Goal: Task Accomplishment & Management: Use online tool/utility

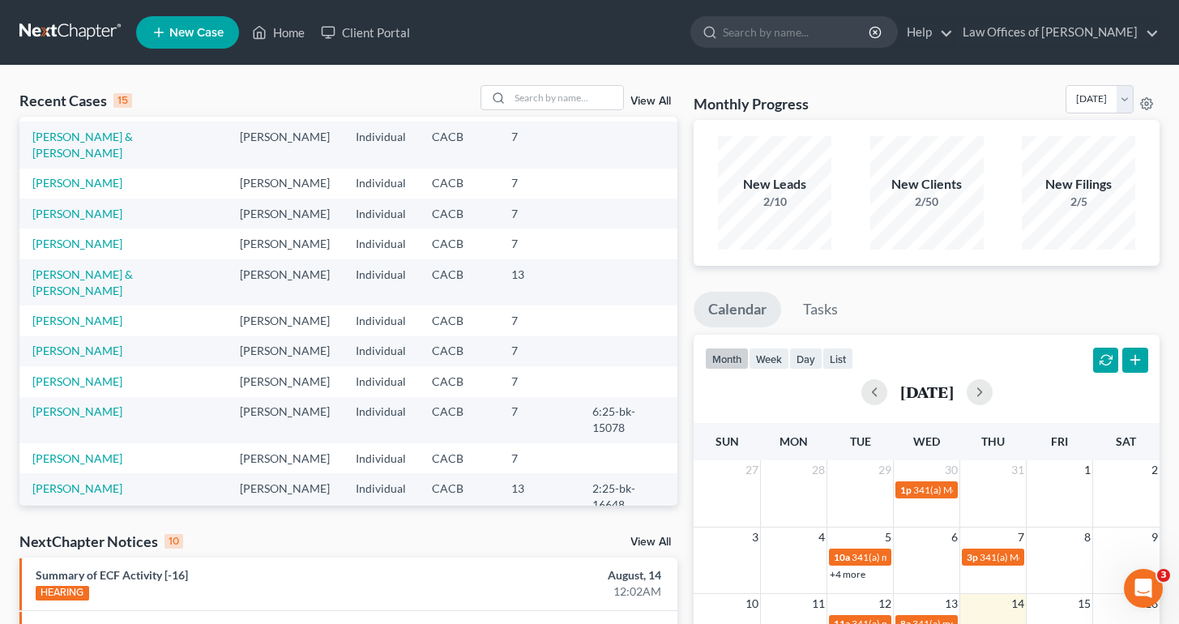
scroll to position [106, 0]
click at [119, 450] on link "[PERSON_NAME]" at bounding box center [77, 457] width 90 height 14
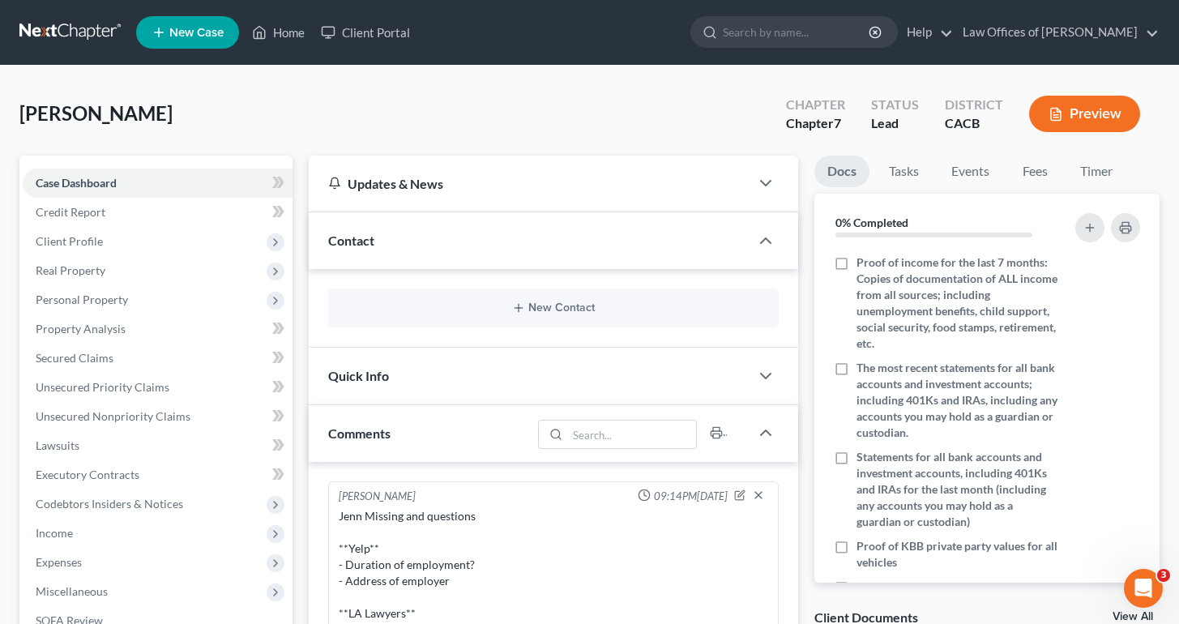
scroll to position [215, 0]
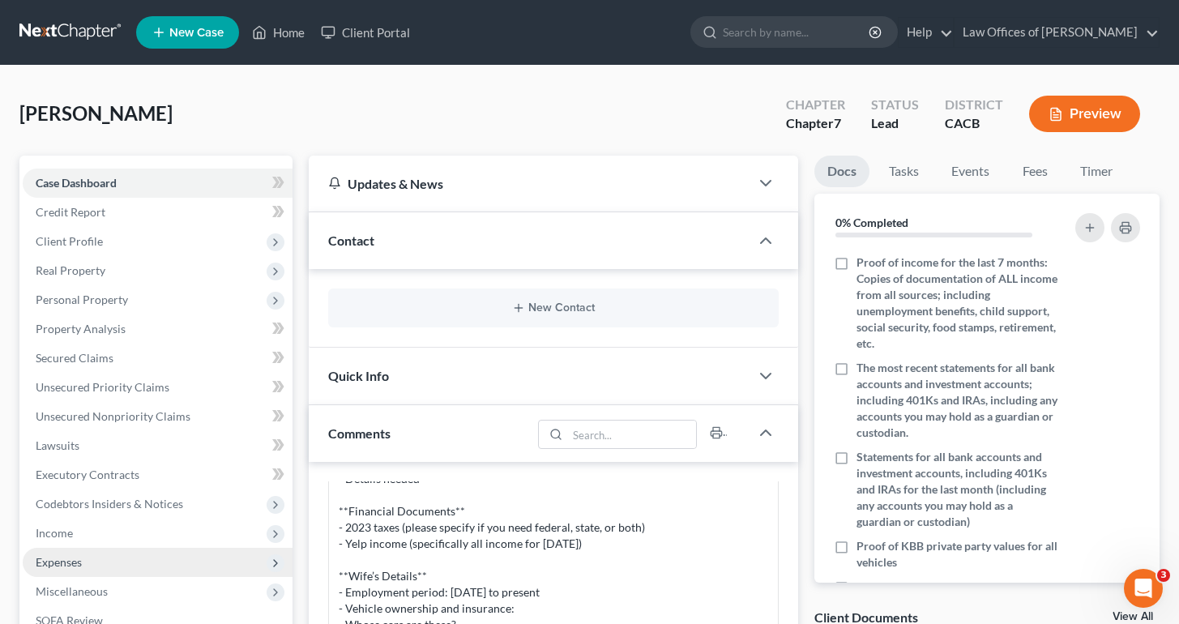
drag, startPoint x: 0, startPoint y: 0, endPoint x: 73, endPoint y: 561, distance: 566.1
click at [73, 561] on span "Expenses" at bounding box center [59, 562] width 46 height 14
click at [87, 591] on span "Home" at bounding box center [83, 591] width 31 height 14
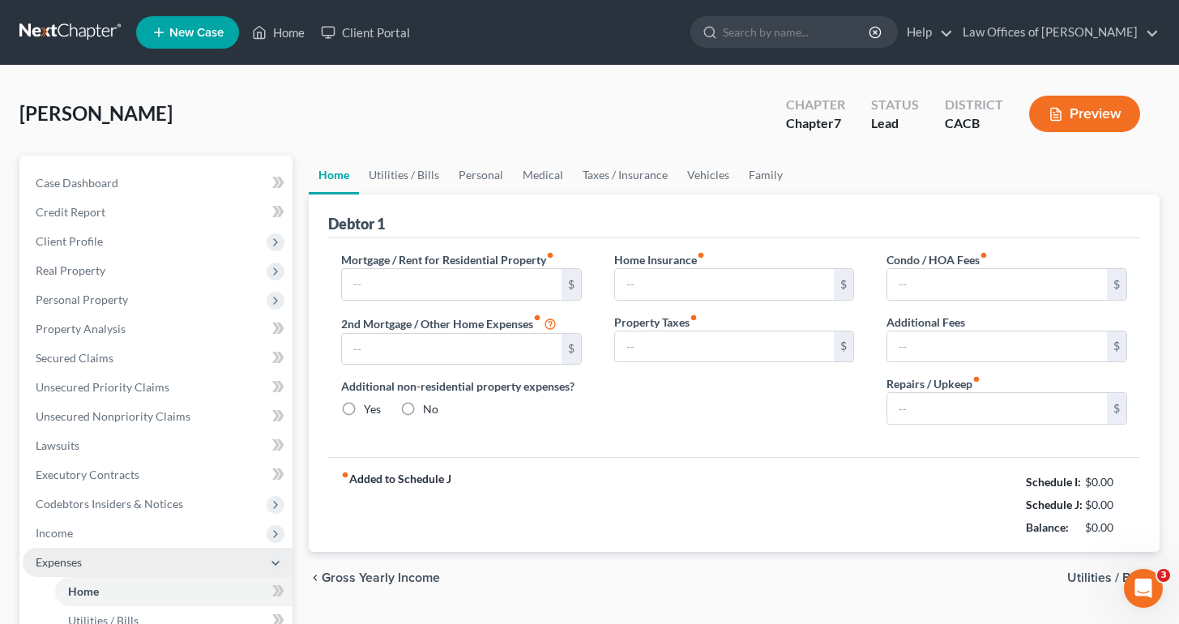
type input "1,200.00"
type input "0.00"
radio input "true"
type input "0.00"
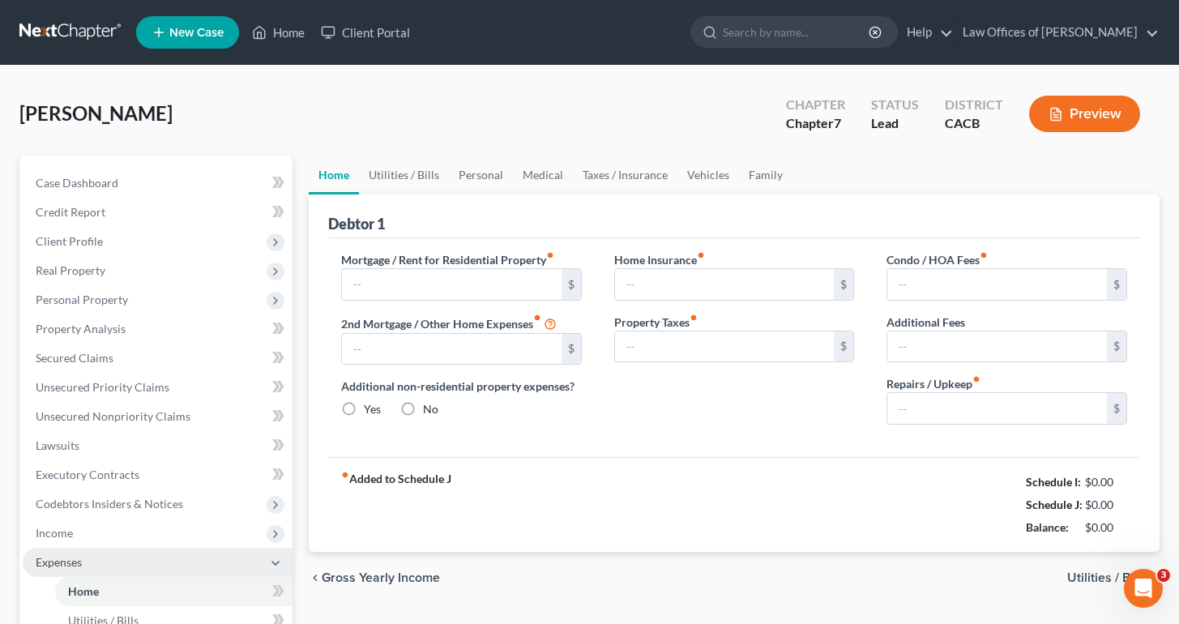
type input "0.00"
click at [72, 242] on span "Client Profile" at bounding box center [69, 241] width 67 height 14
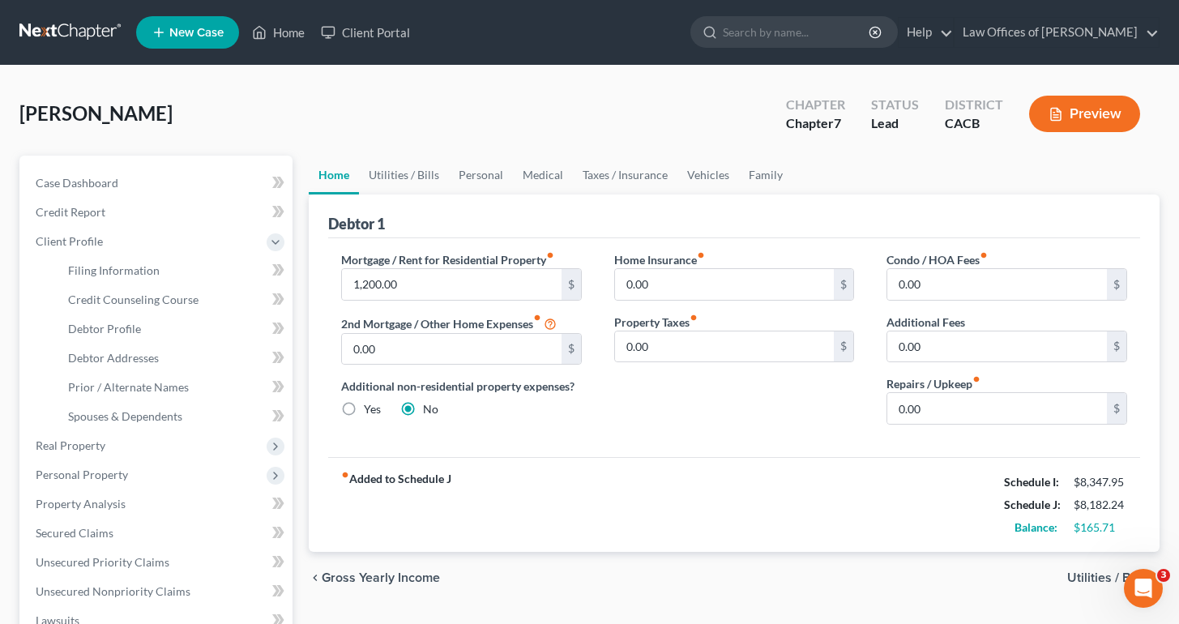
click at [88, 260] on link "Filing Information" at bounding box center [173, 270] width 237 height 29
select select "1"
select select "0"
select select "4"
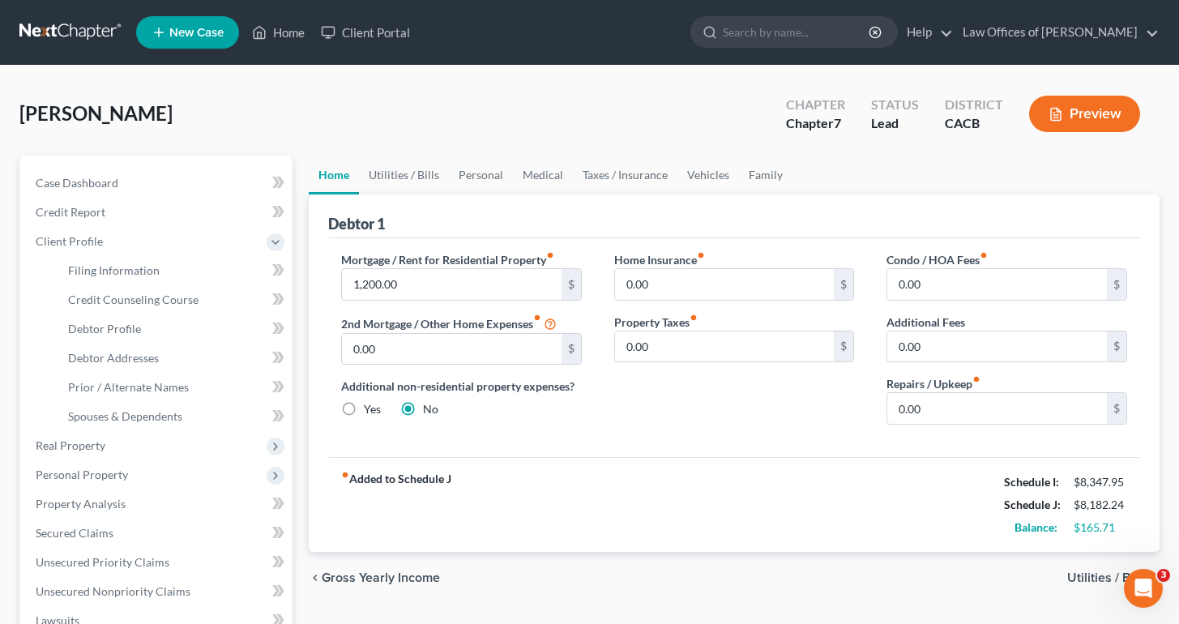
select select "0"
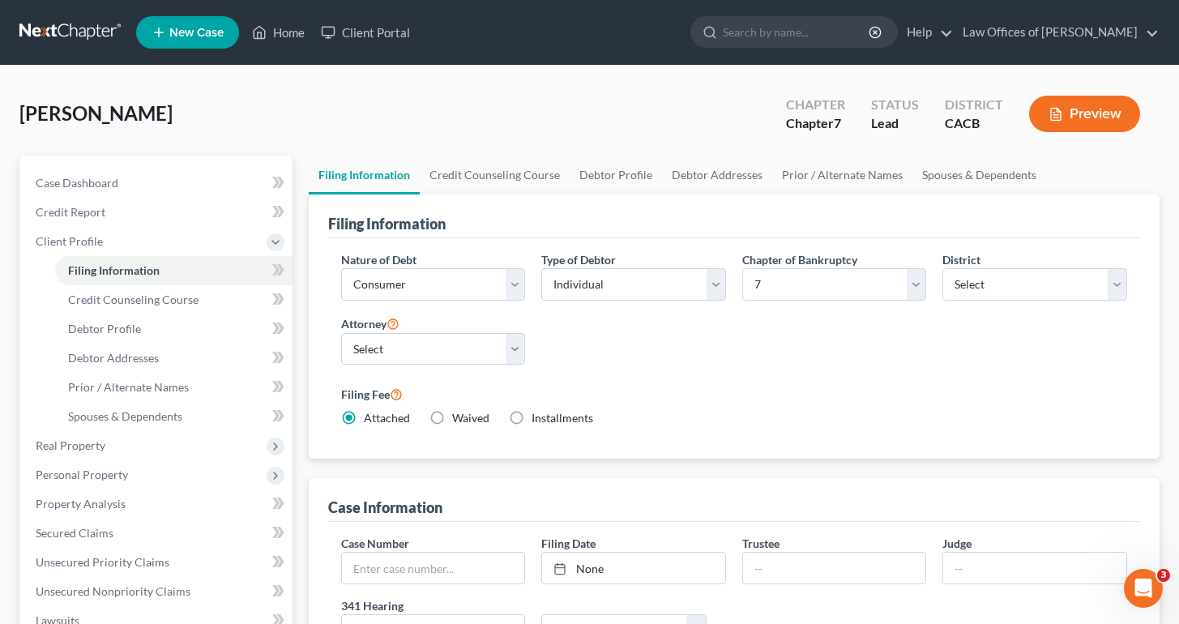
click at [494, 187] on link "Credit Counseling Course" at bounding box center [495, 175] width 150 height 39
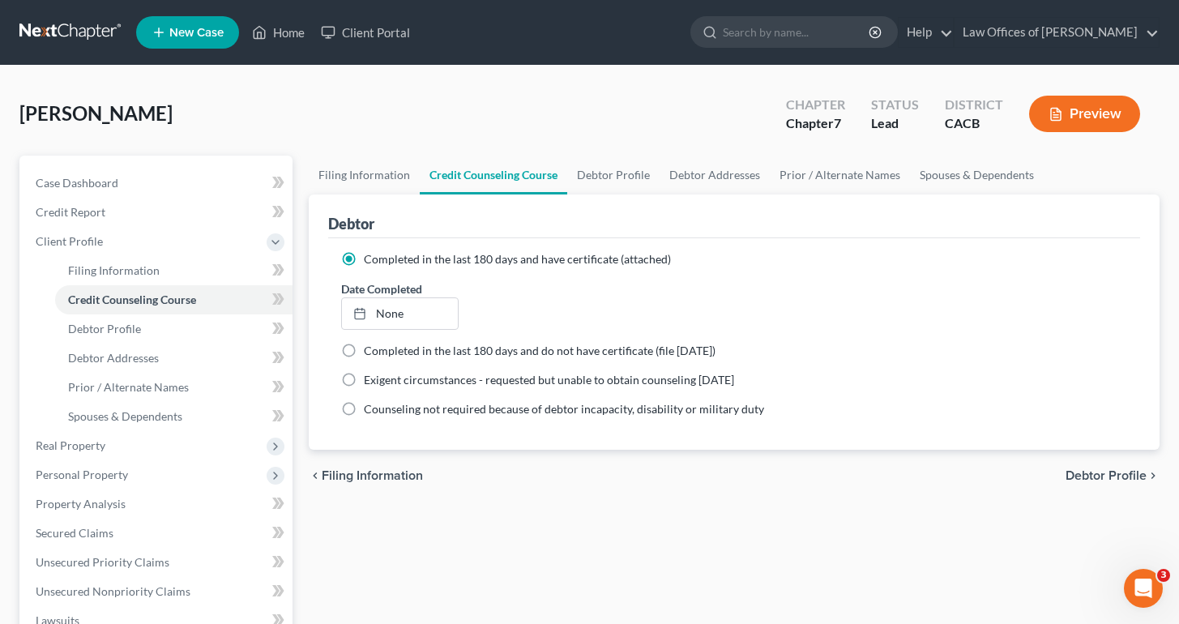
click at [608, 178] on link "Debtor Profile" at bounding box center [613, 175] width 92 height 39
select select "1"
select select "3"
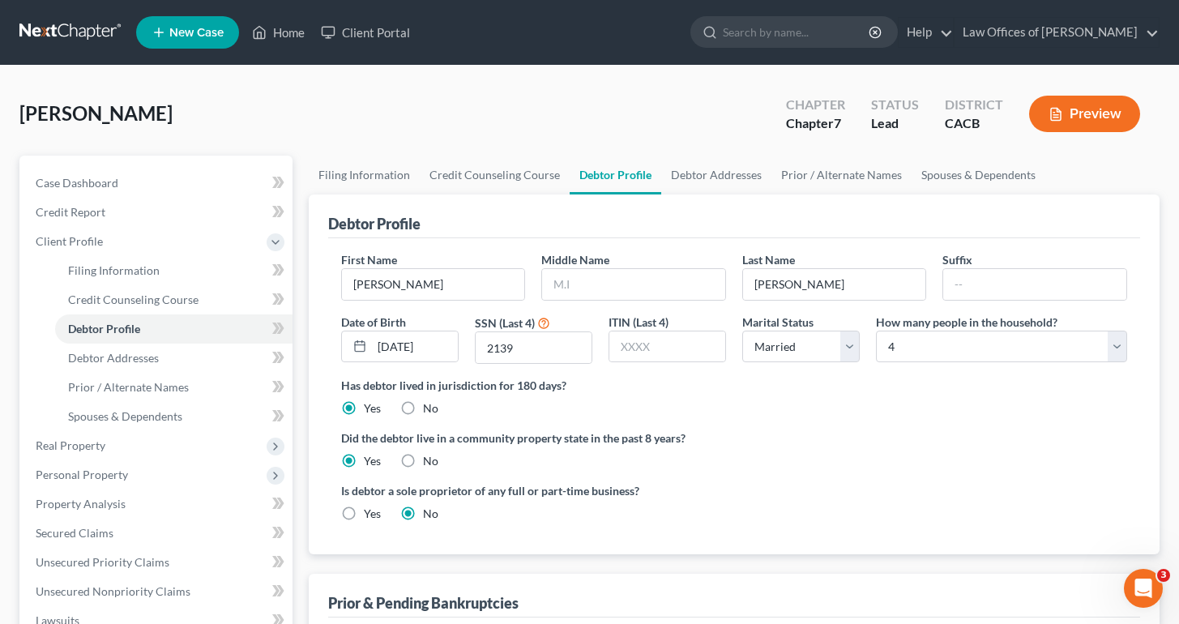
click at [712, 173] on link "Debtor Addresses" at bounding box center [716, 175] width 110 height 39
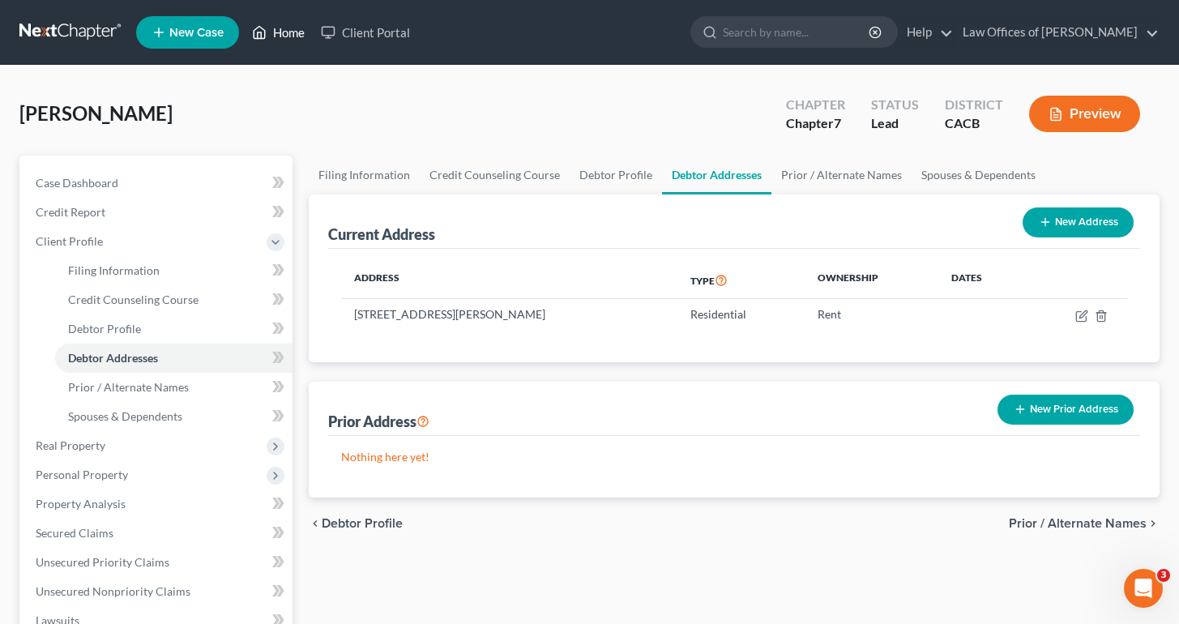
drag, startPoint x: 73, startPoint y: 561, endPoint x: 270, endPoint y: 34, distance: 562.9
click at [270, 34] on link "Home" at bounding box center [278, 32] width 69 height 29
click at [275, 34] on link "Home" at bounding box center [278, 32] width 69 height 29
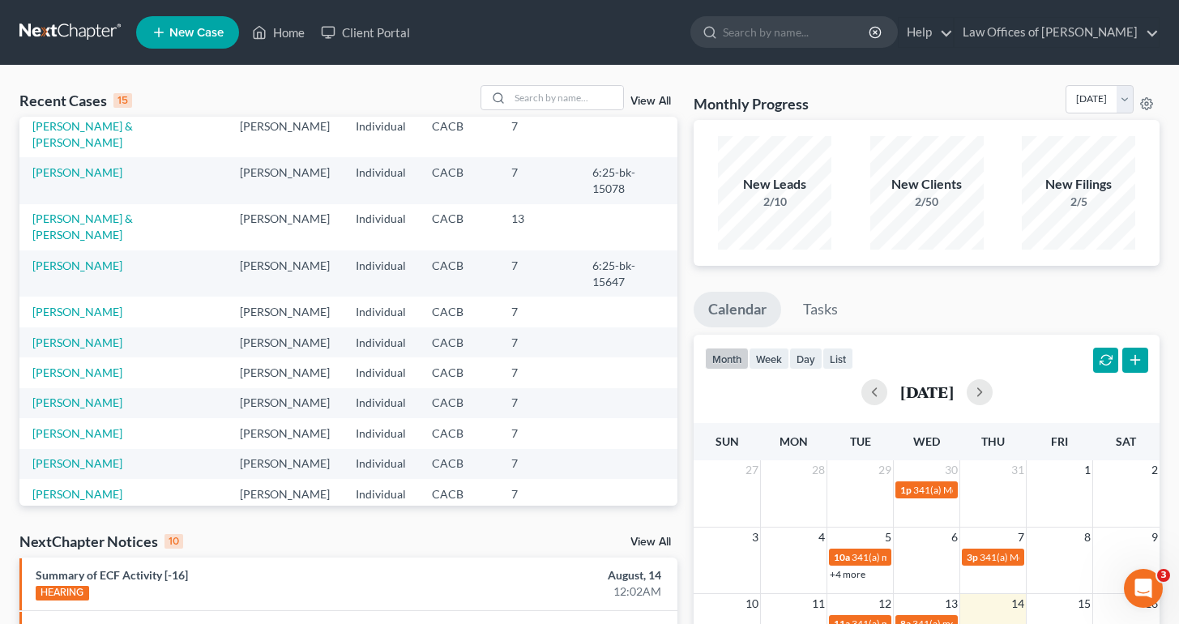
scroll to position [111, 0]
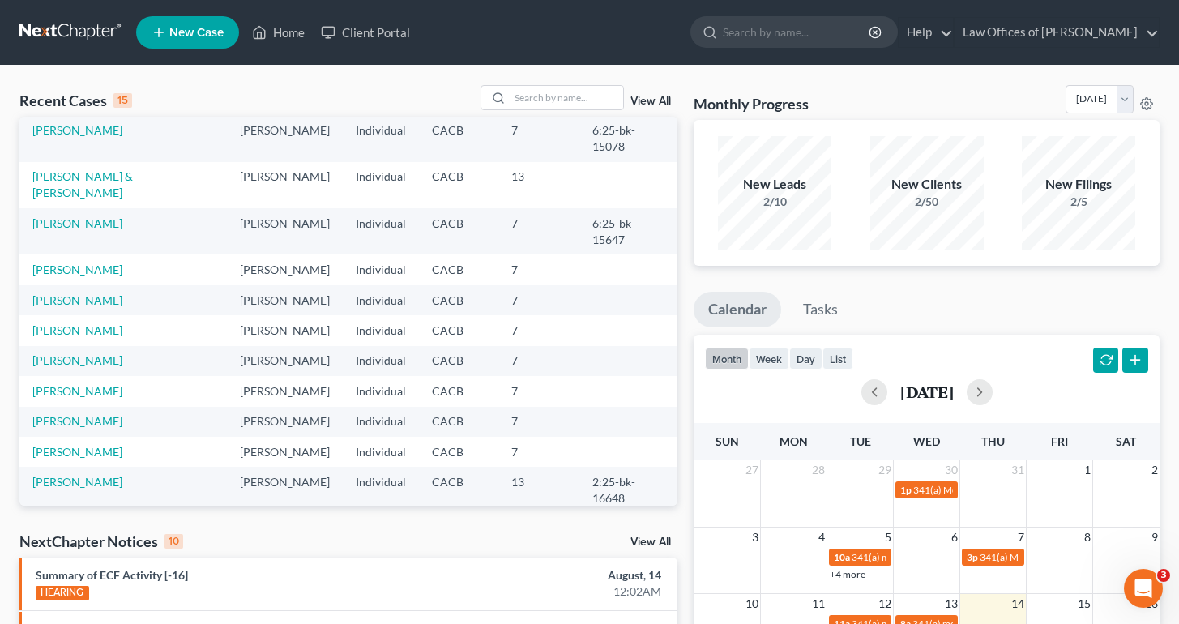
drag, startPoint x: 59, startPoint y: 419, endPoint x: 1009, endPoint y: -70, distance: 1068.4
click at [59, 475] on link "[PERSON_NAME]" at bounding box center [77, 482] width 90 height 14
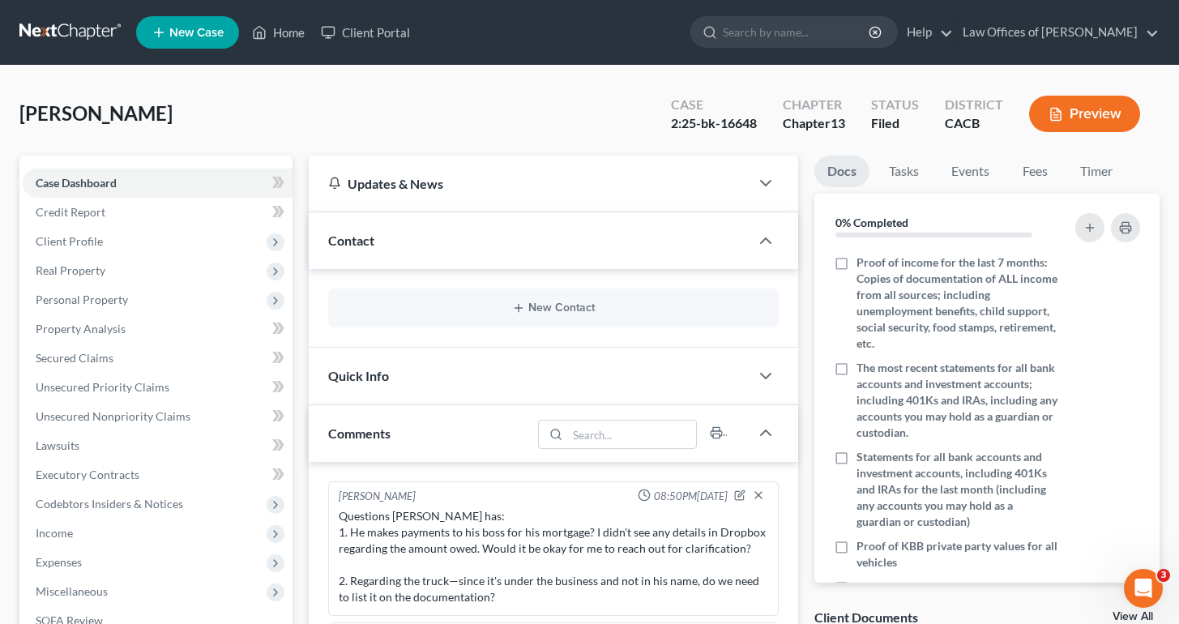
click at [299, 114] on div "Ramirez, Abel Upgraded Case 2:25-bk-16648 Chapter Chapter 13 Status Filed Distr…" at bounding box center [589, 120] width 1140 height 70
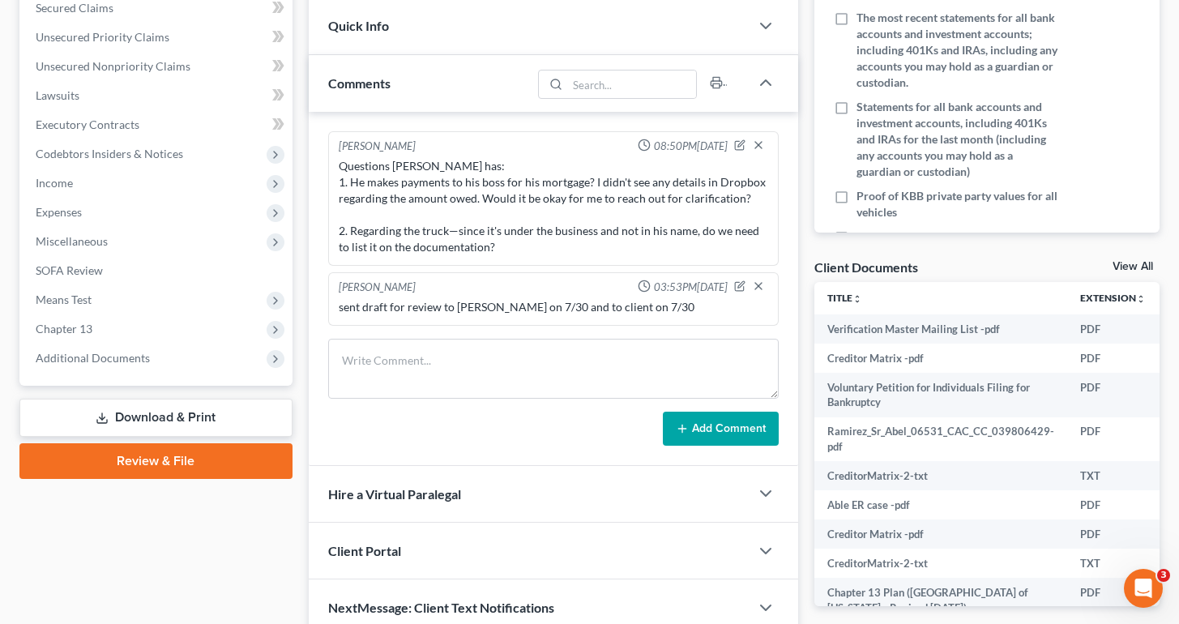
scroll to position [369, 0]
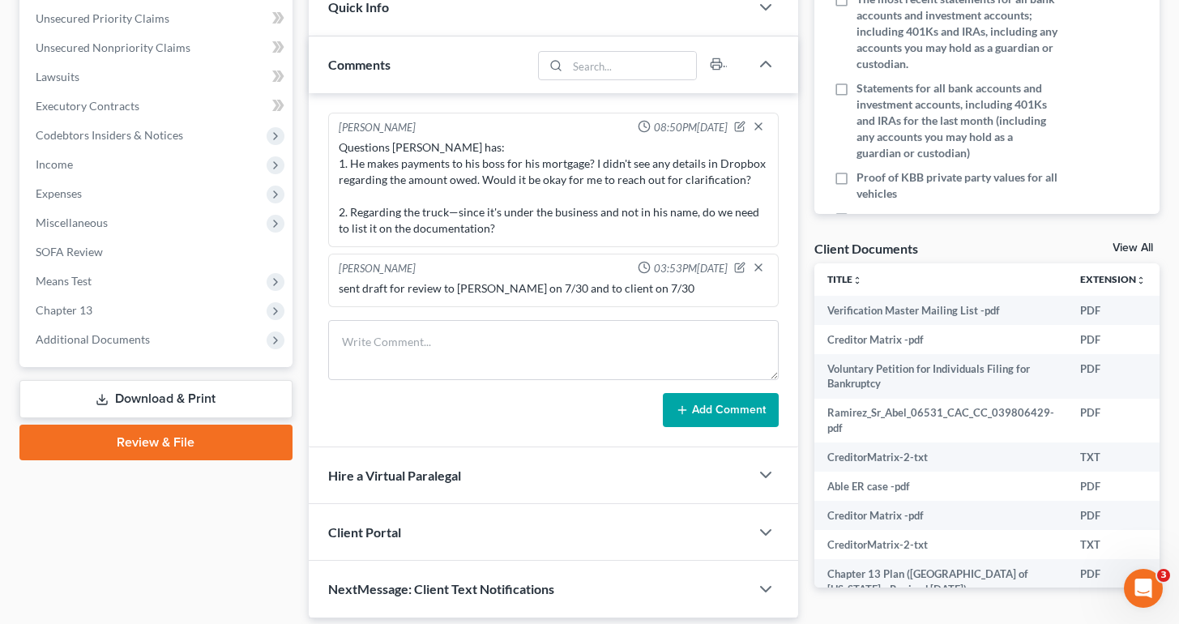
drag, startPoint x: 299, startPoint y: 114, endPoint x: 134, endPoint y: 400, distance: 330.3
click at [134, 400] on link "Download & Print" at bounding box center [155, 399] width 273 height 38
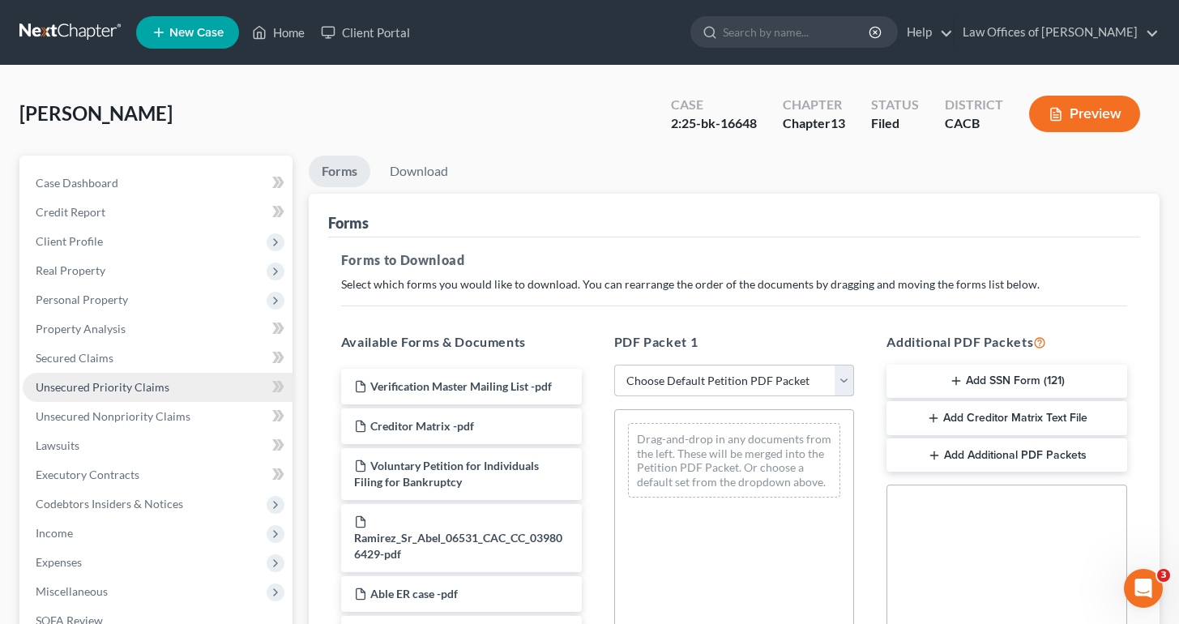
select select "0"
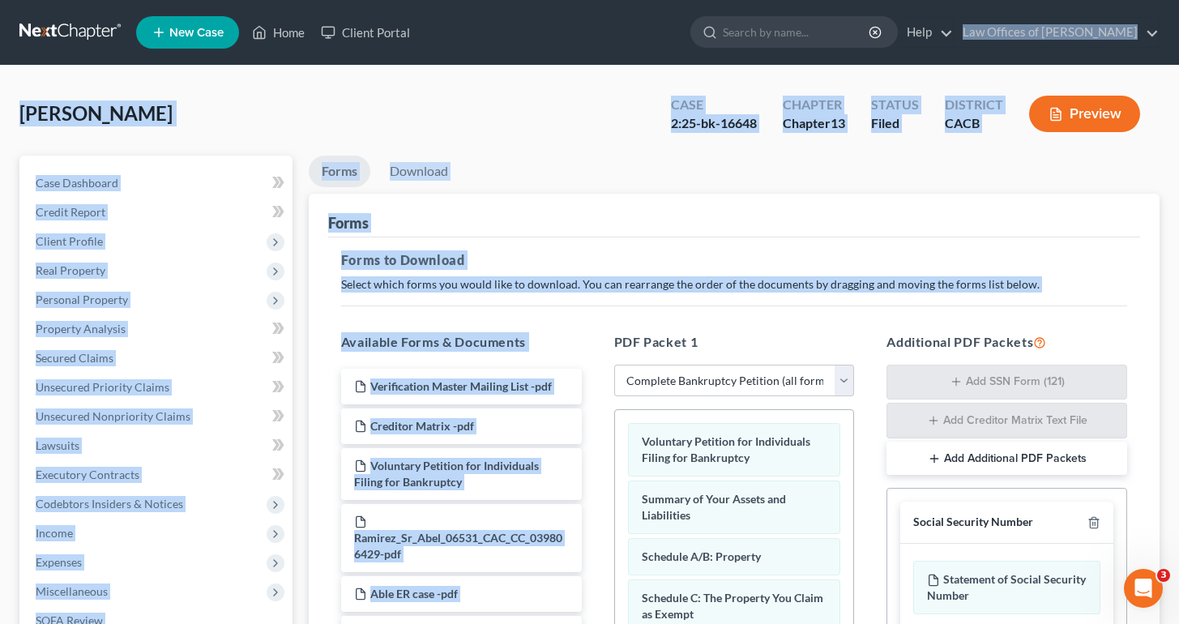
drag, startPoint x: 746, startPoint y: 306, endPoint x: 1009, endPoint y: -70, distance: 458.9
click at [746, 306] on div "Forms to Download Select which forms you would like to download. You can rearra…" at bounding box center [734, 563] width 812 height 652
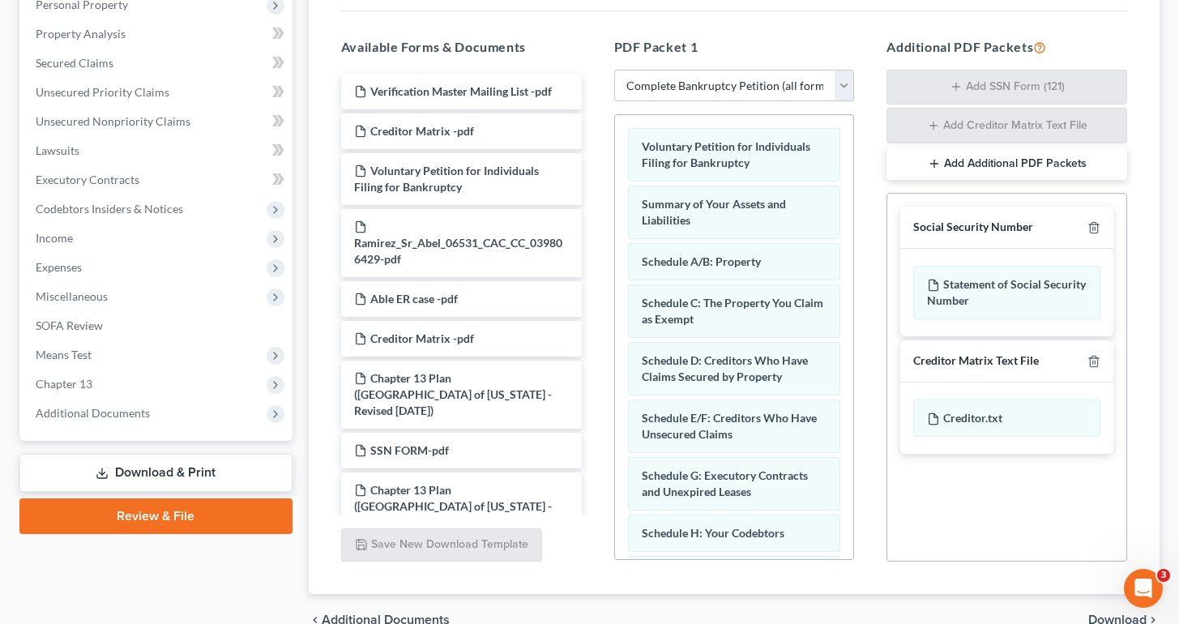
scroll to position [328, 0]
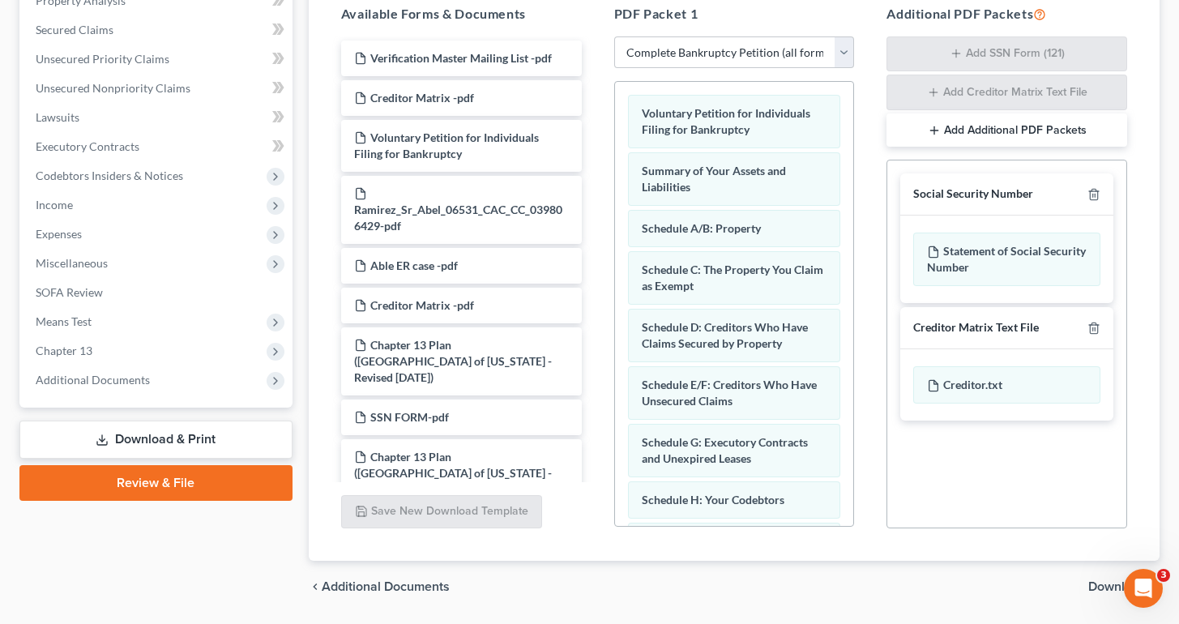
click at [1090, 192] on icon "button" at bounding box center [1092, 195] width 7 height 11
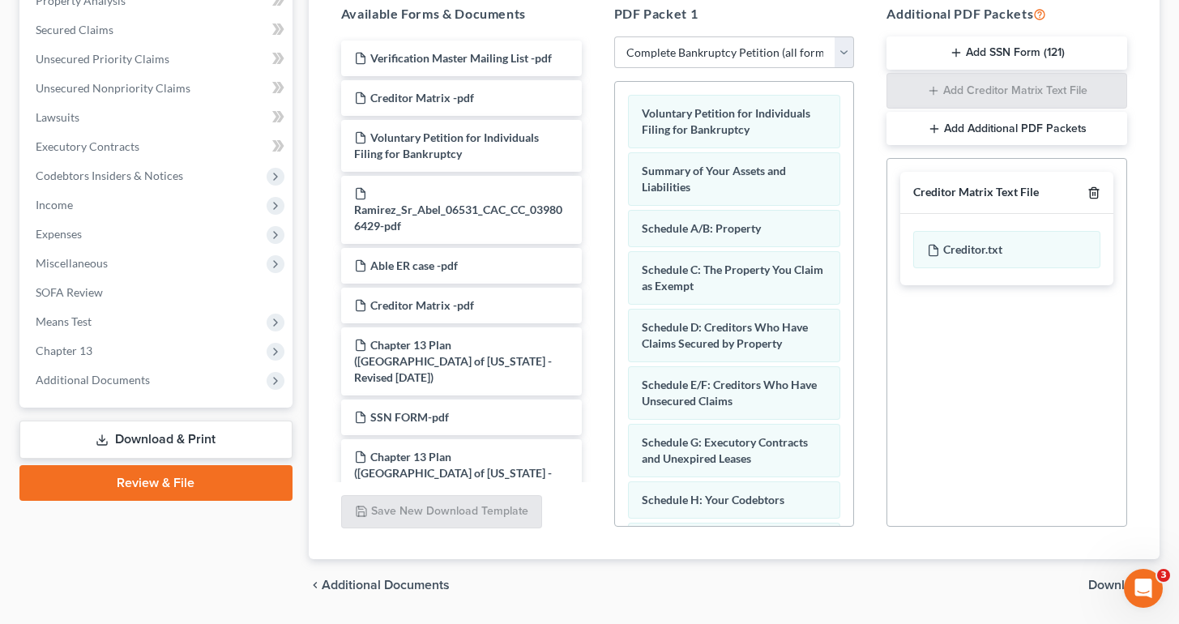
click at [1091, 190] on icon "button" at bounding box center [1093, 192] width 13 height 13
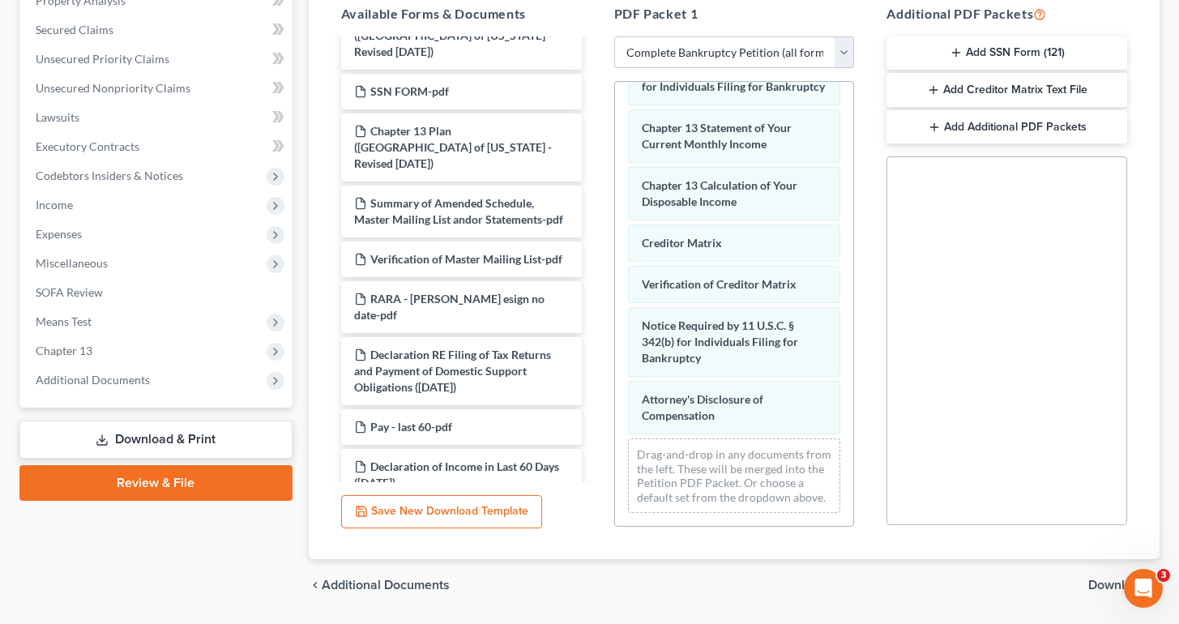
scroll to position [388, 0]
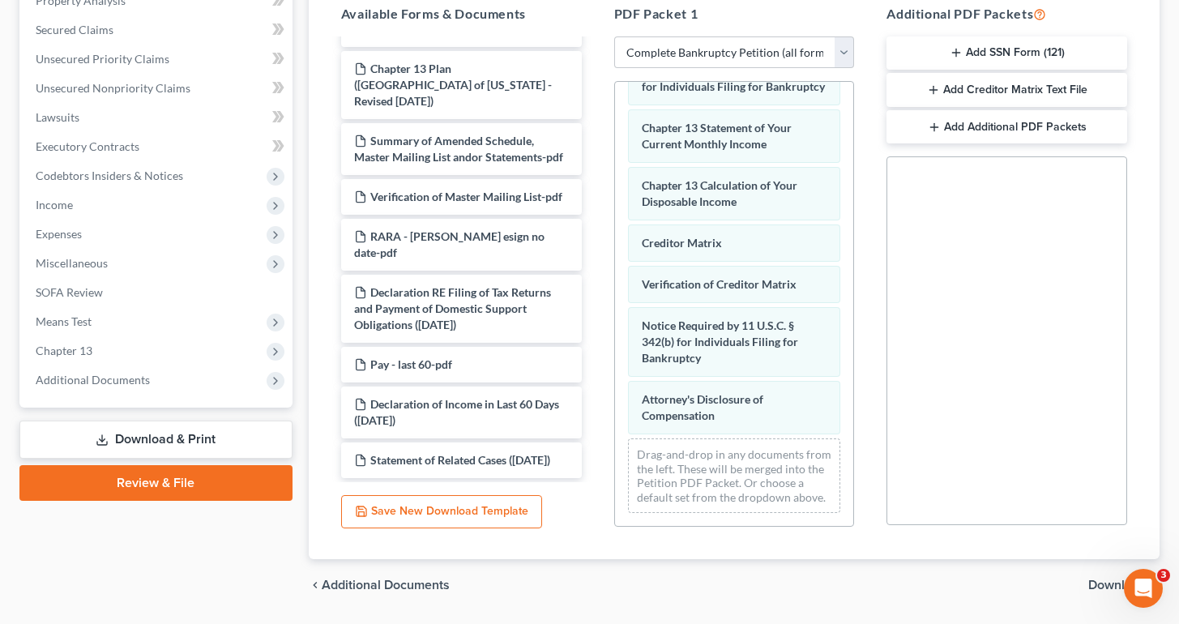
click at [1096, 585] on span "Download" at bounding box center [1117, 584] width 58 height 13
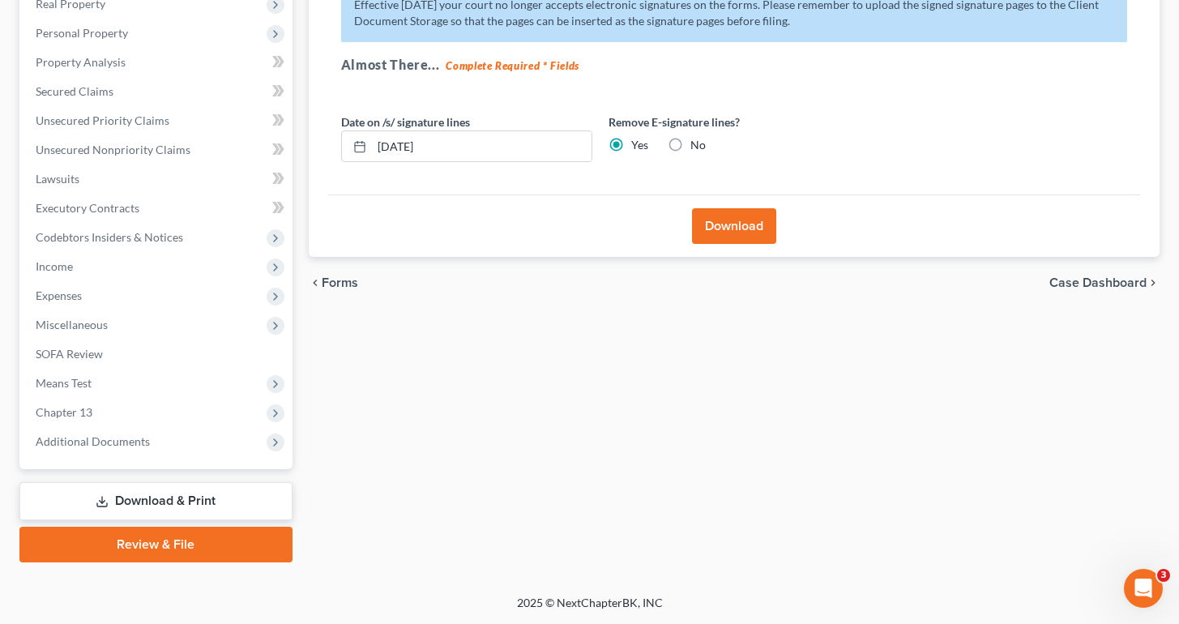
drag, startPoint x: 1096, startPoint y: 585, endPoint x: 744, endPoint y: 235, distance: 496.0
click at [744, 235] on button "Download" at bounding box center [734, 226] width 84 height 36
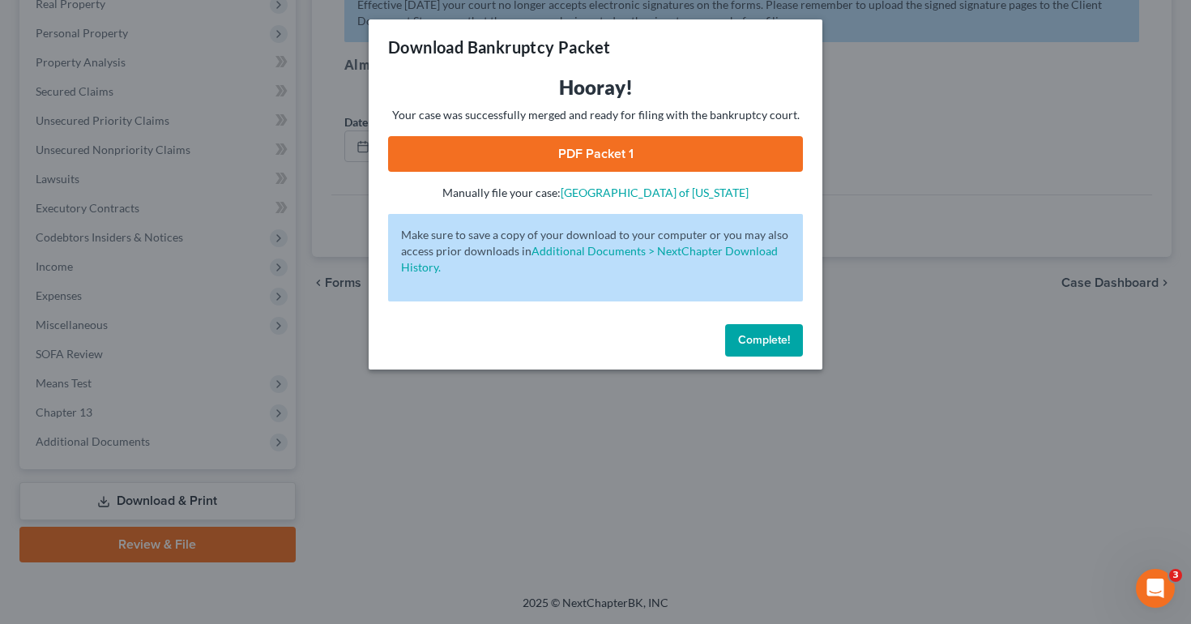
click at [566, 153] on link "PDF Packet 1" at bounding box center [595, 154] width 415 height 36
click at [772, 341] on span "Complete!" at bounding box center [764, 340] width 52 height 14
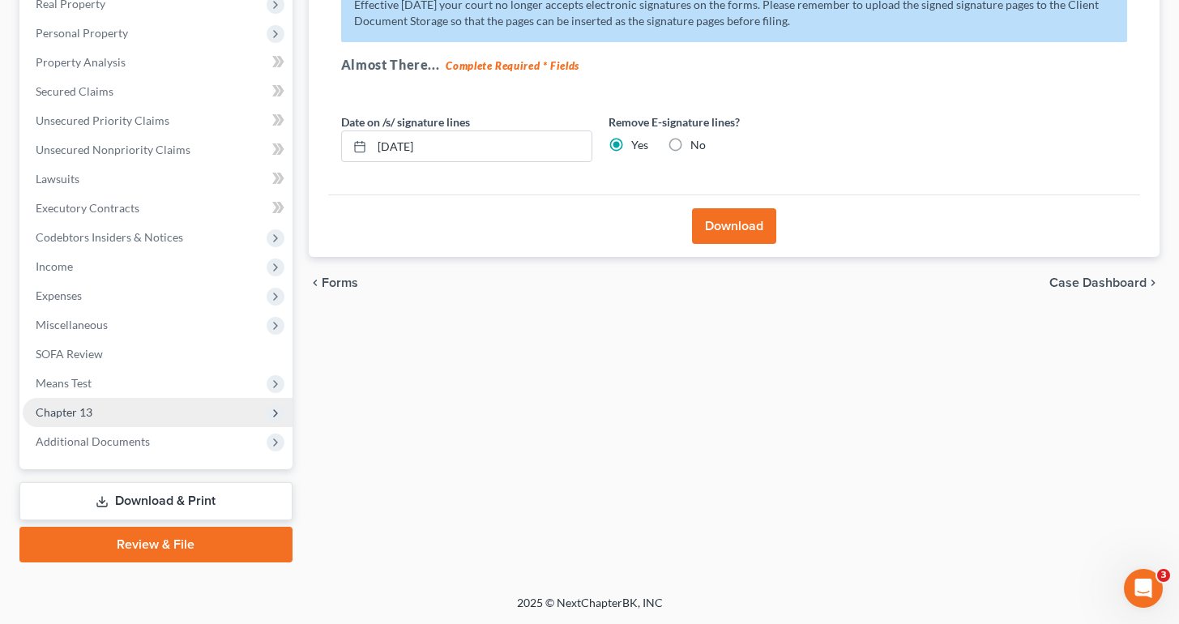
drag, startPoint x: 744, startPoint y: 235, endPoint x: 123, endPoint y: 417, distance: 647.5
click at [123, 417] on span "Chapter 13" at bounding box center [158, 412] width 270 height 29
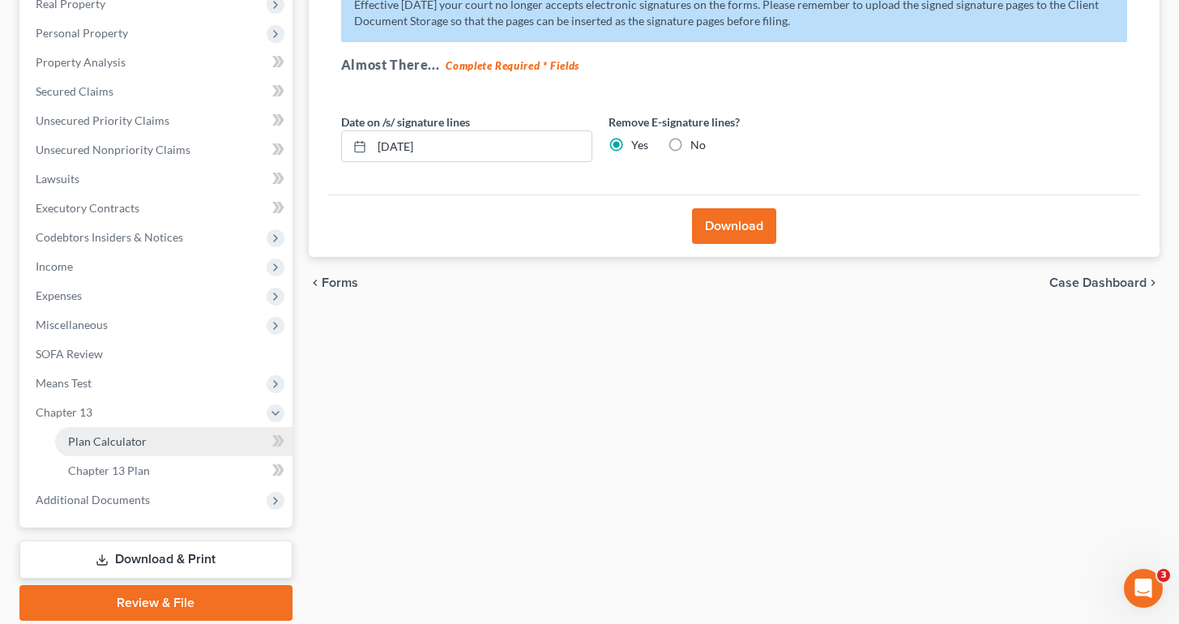
drag, startPoint x: 123, startPoint y: 417, endPoint x: 130, endPoint y: 446, distance: 29.1
click at [130, 446] on span "Plan Calculator" at bounding box center [107, 441] width 79 height 14
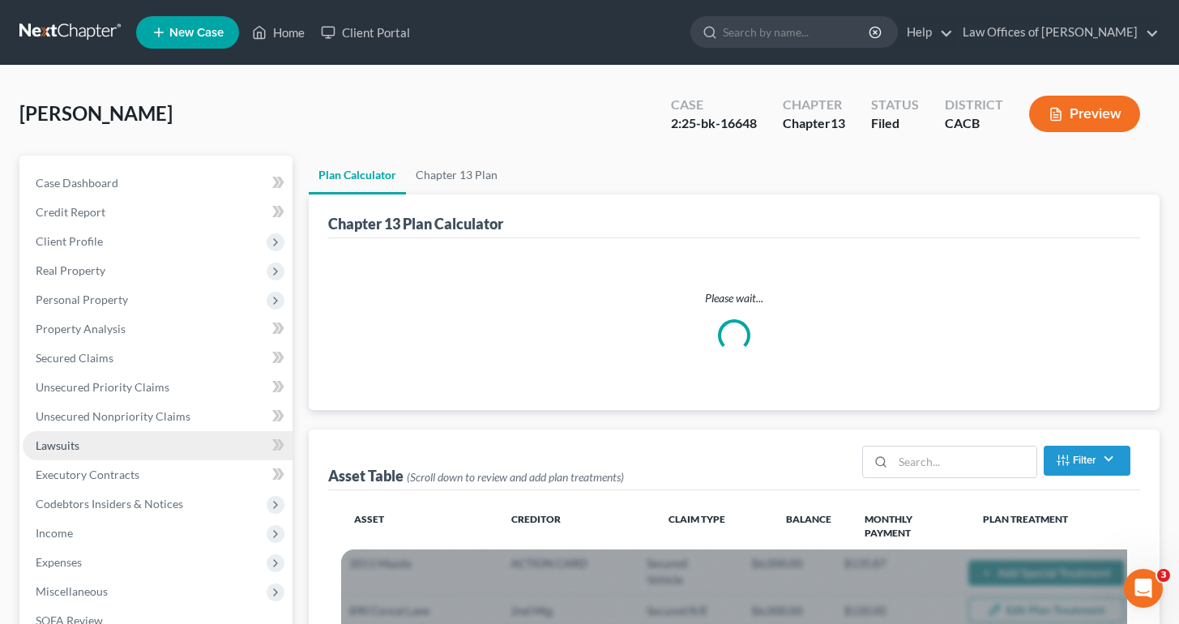
click at [223, 94] on div "Ramirez, Abel Upgraded Case 2:25-bk-16648 Chapter Chapter 13 Status Filed Distr…" at bounding box center [589, 120] width 1140 height 70
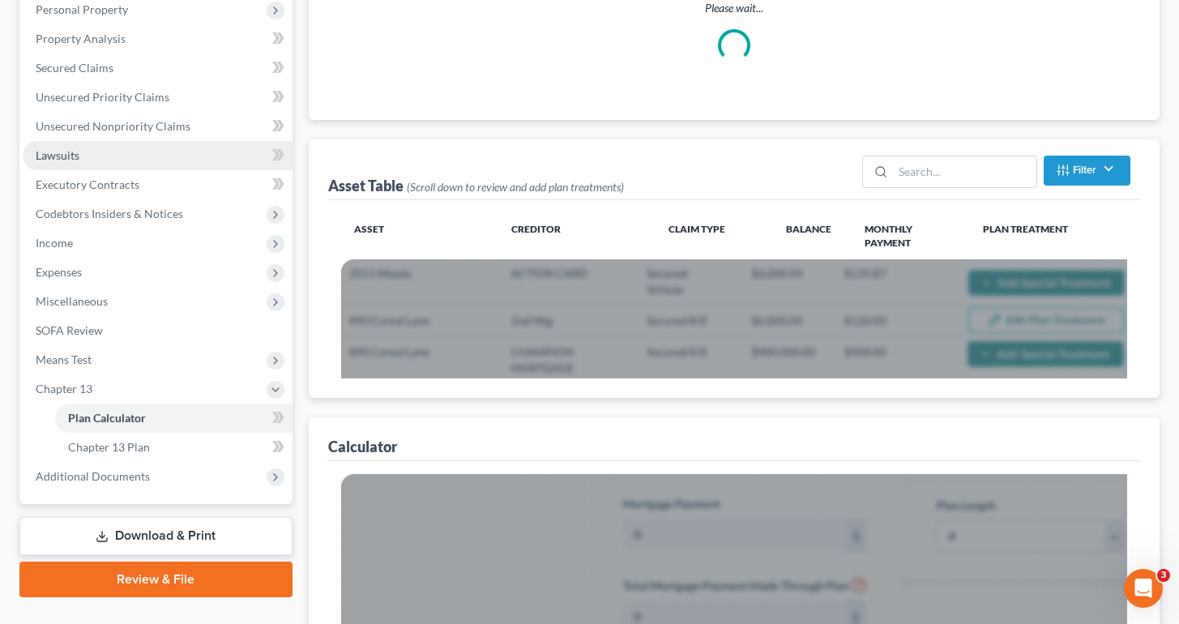
scroll to position [371, 0]
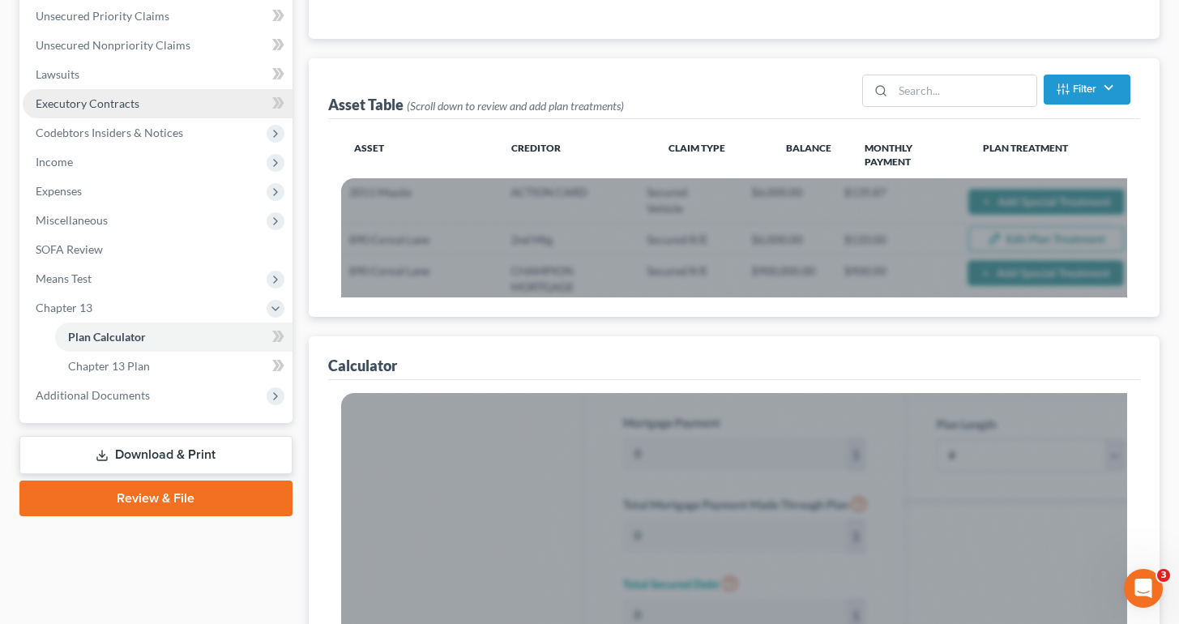
click at [117, 369] on ul "Plan Calculator Chapter 13 Plan" at bounding box center [158, 351] width 270 height 58
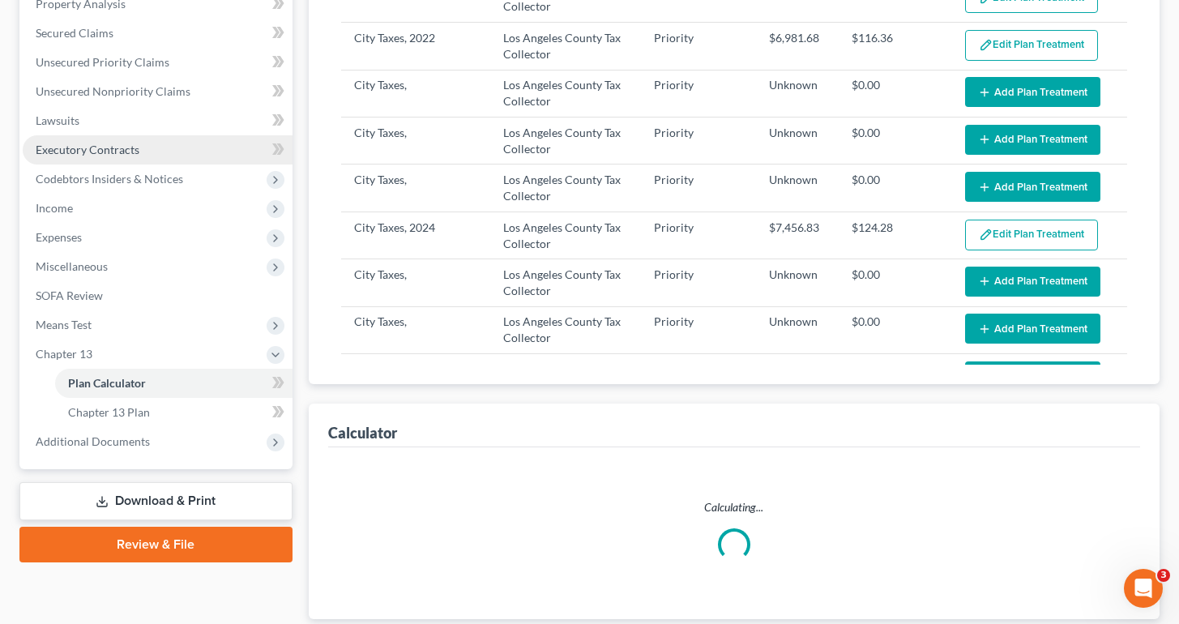
select select "59"
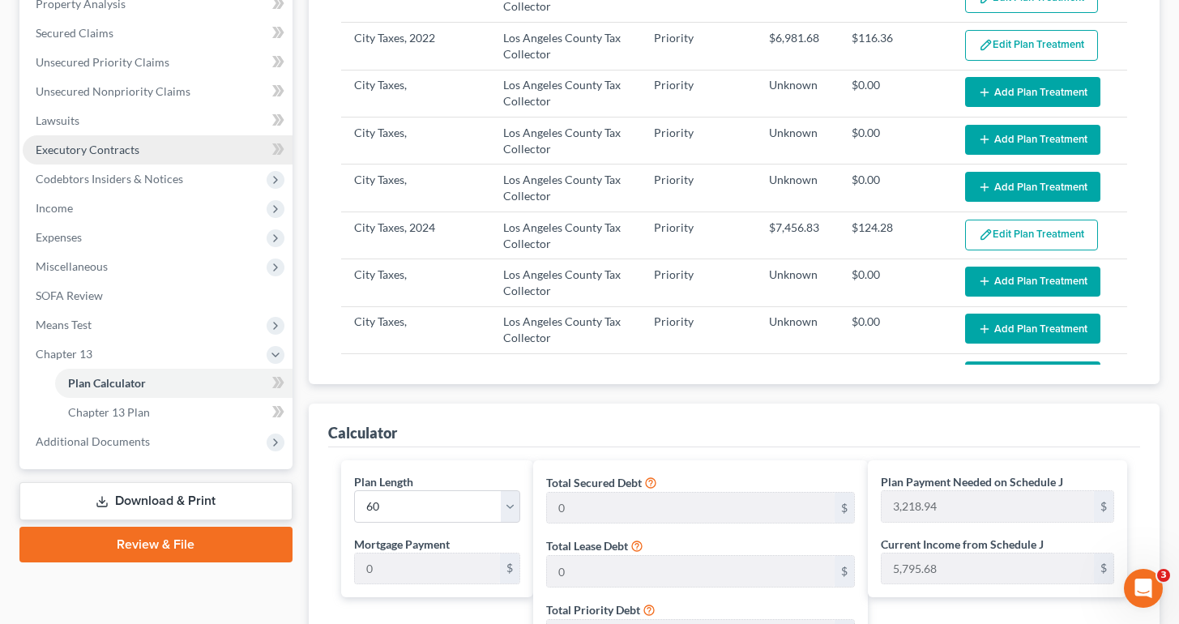
click at [130, 416] on span "Chapter 13 Plan" at bounding box center [109, 412] width 82 height 14
